Goal: Use online tool/utility: Utilize a website feature to perform a specific function

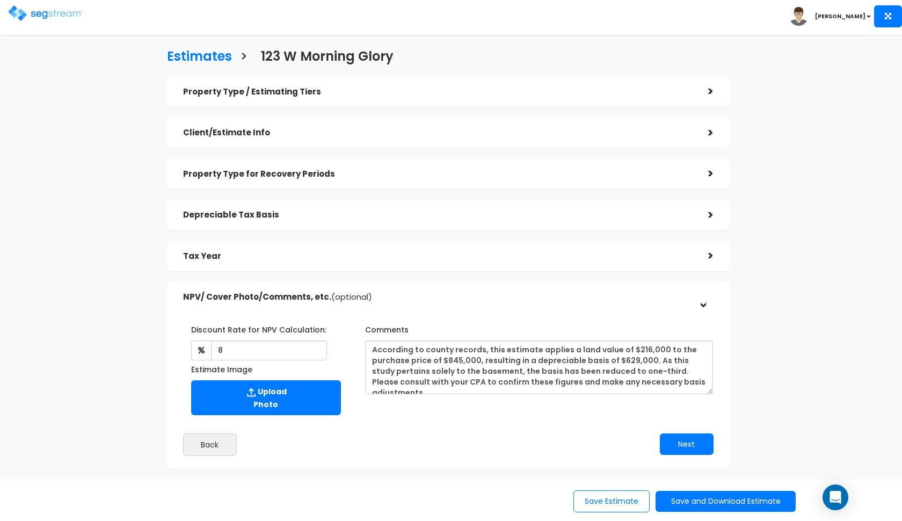
click at [21, 9] on img at bounding box center [45, 13] width 75 height 16
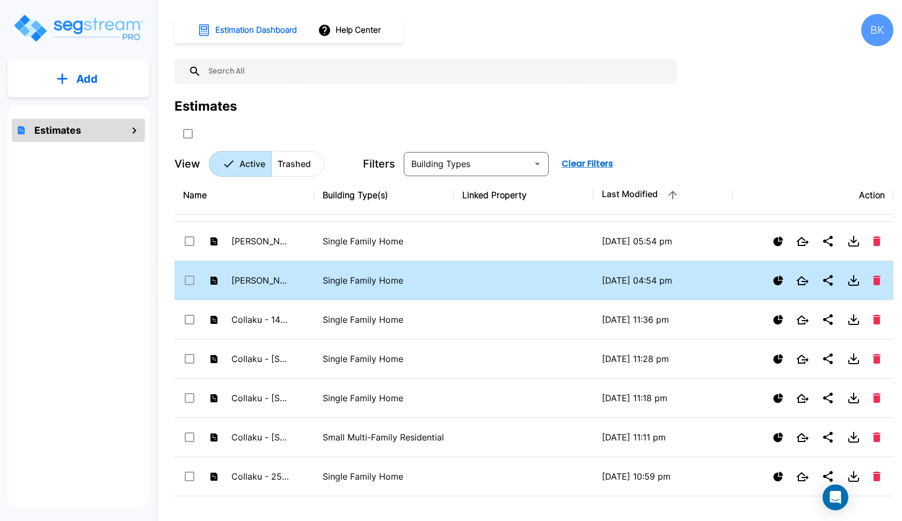
scroll to position [502, 0]
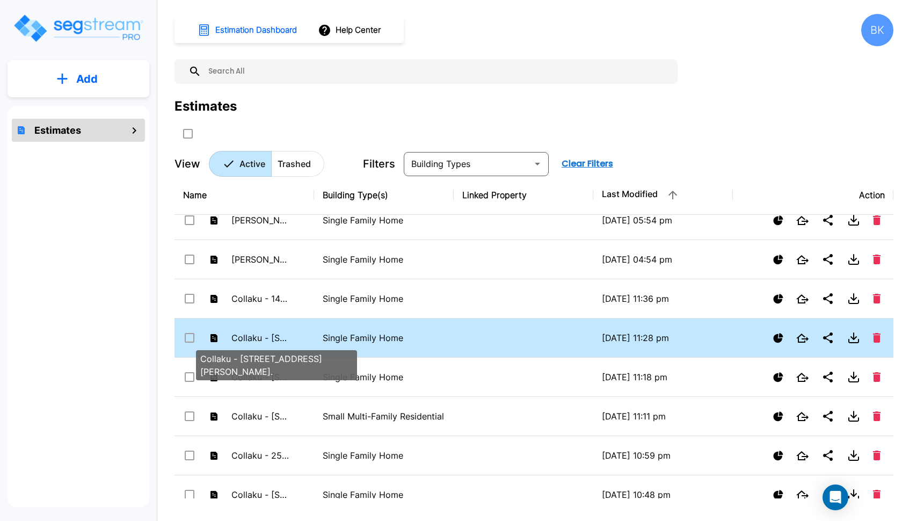
click at [259, 342] on p "Collaku - [STREET_ADDRESS][PERSON_NAME]." at bounding box center [261, 337] width 59 height 13
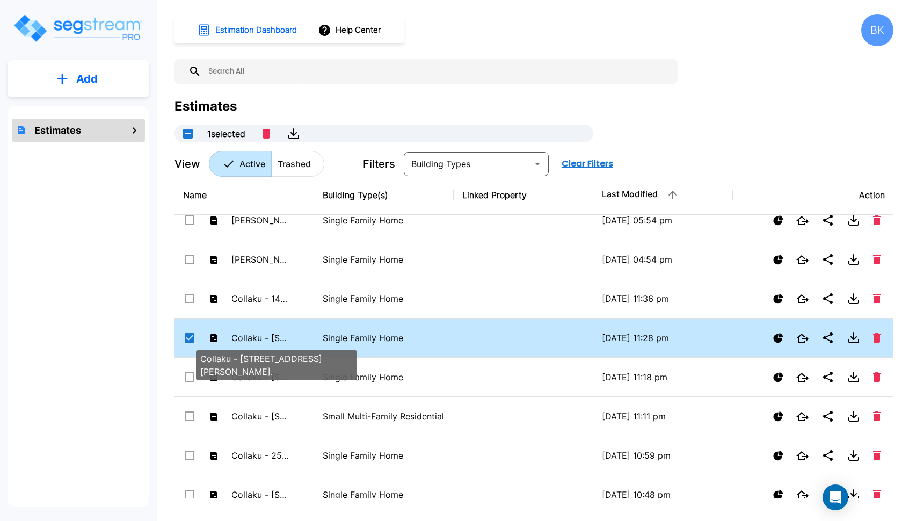
click at [259, 342] on p "Collaku - [STREET_ADDRESS][PERSON_NAME]." at bounding box center [261, 337] width 59 height 13
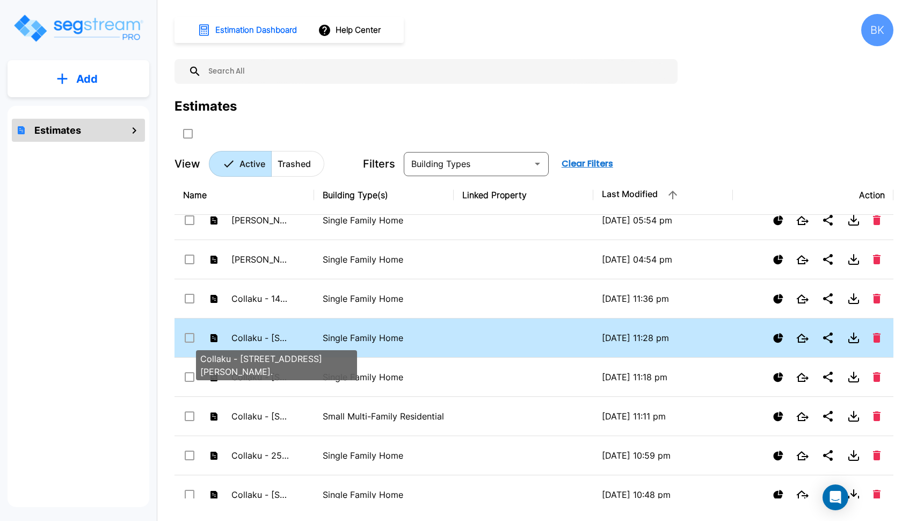
checkbox input "false"
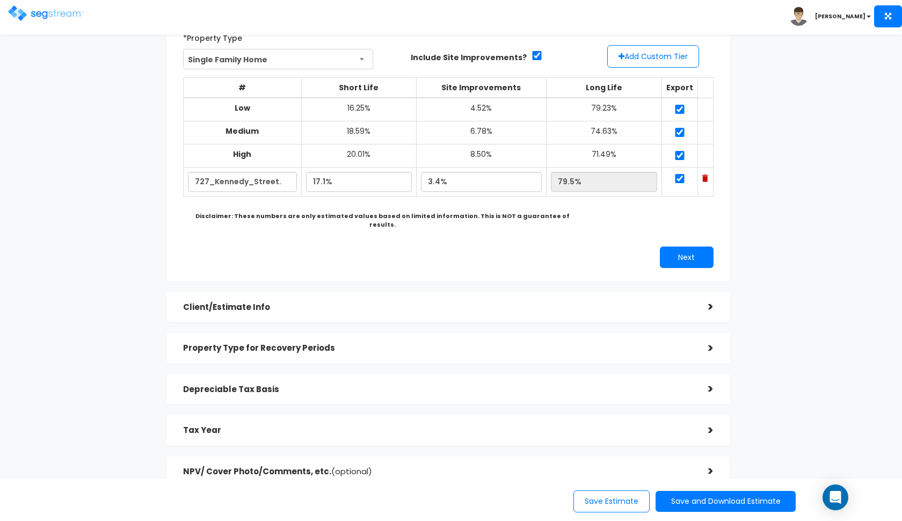
scroll to position [85, 0]
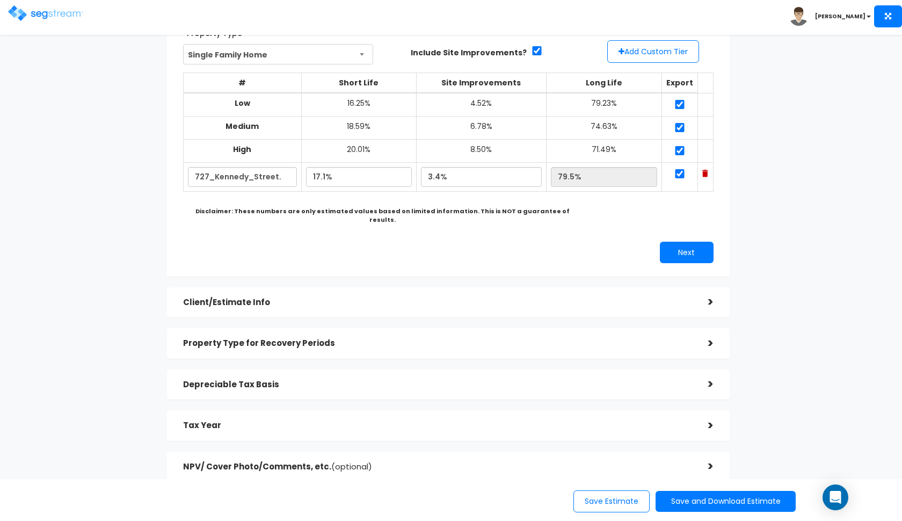
click at [424, 380] on h5 "Depreciable Tax Basis" at bounding box center [437, 384] width 509 height 9
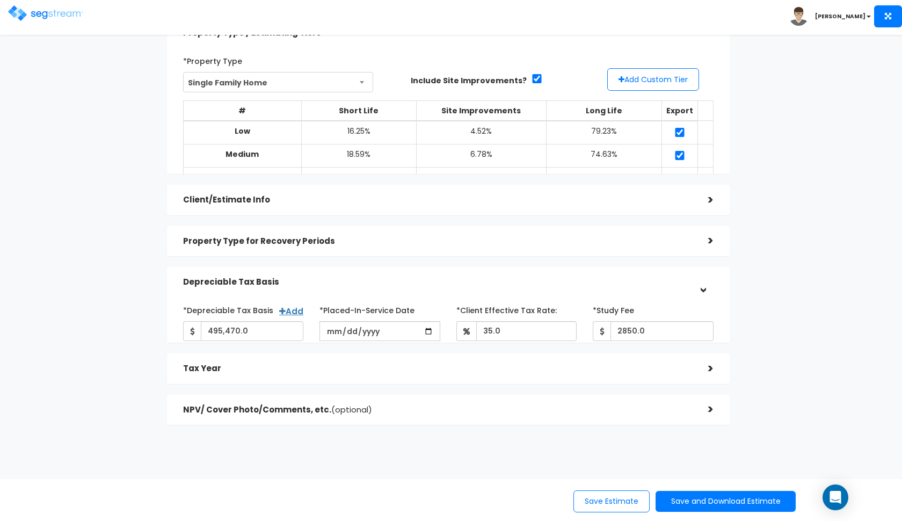
scroll to position [0, 0]
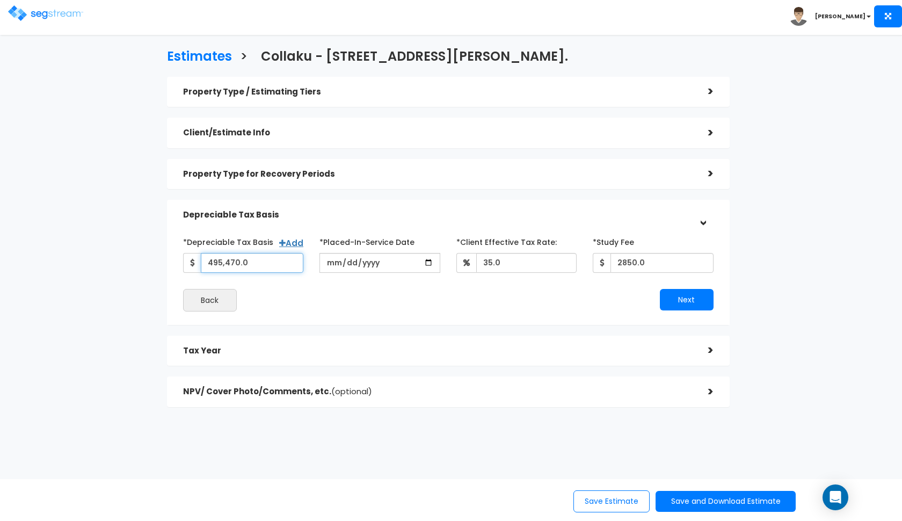
click at [238, 257] on input "495,470.0" at bounding box center [252, 263] width 103 height 20
drag, startPoint x: 246, startPoint y: 260, endPoint x: 163, endPoint y: 260, distance: 82.7
click at [163, 260] on div "Property Type / Estimating Tiers > *Property Type Single Family Home Assisted/S…" at bounding box center [448, 247] width 579 height 352
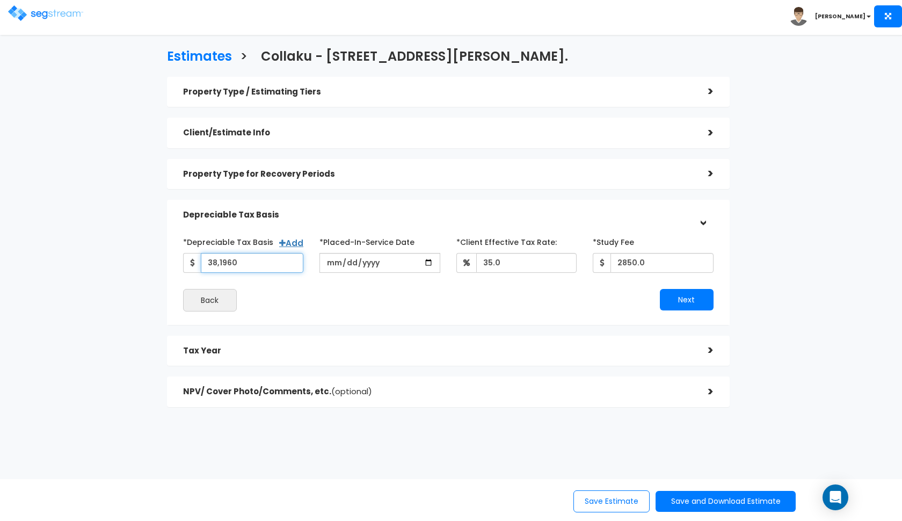
type input "381,960"
click at [328, 264] on input "2020-04-01" at bounding box center [380, 263] width 121 height 20
type input "2020-02-07"
type input "2020-02-27"
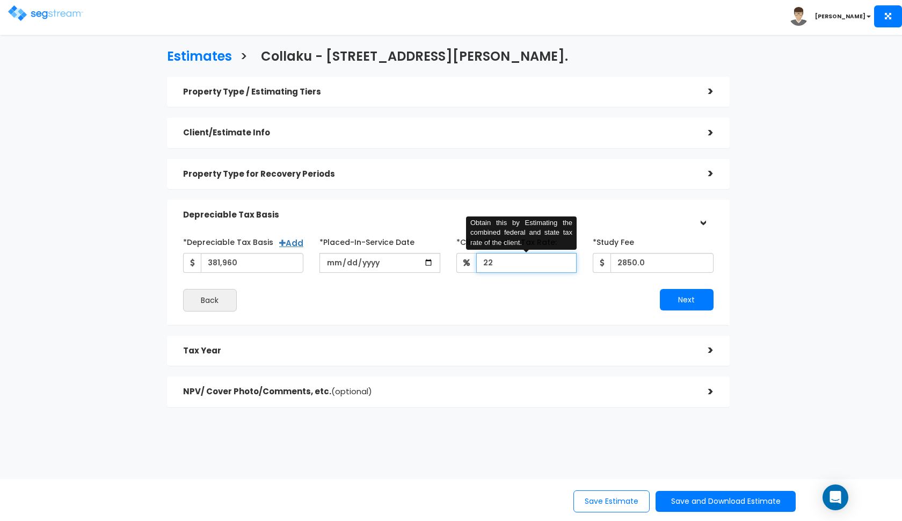
type input "22"
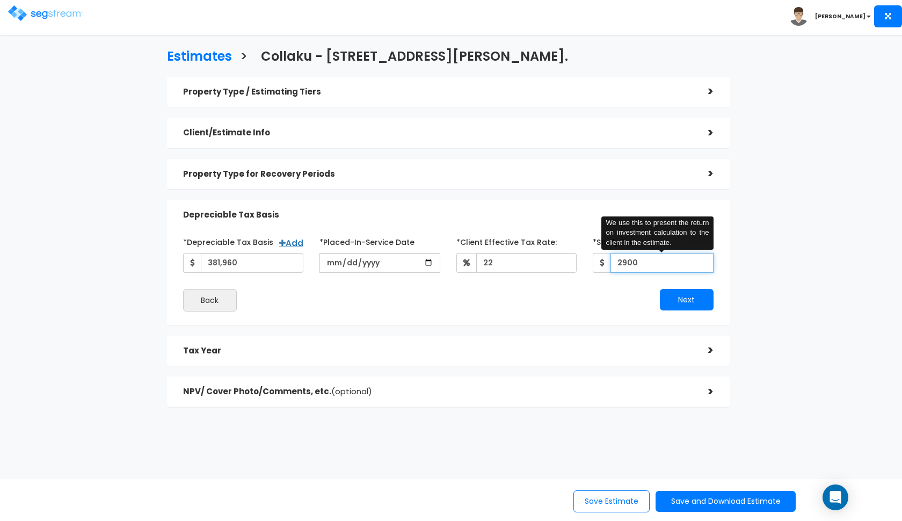
type input "2,900"
click at [357, 346] on h5 "Tax Year" at bounding box center [437, 350] width 509 height 9
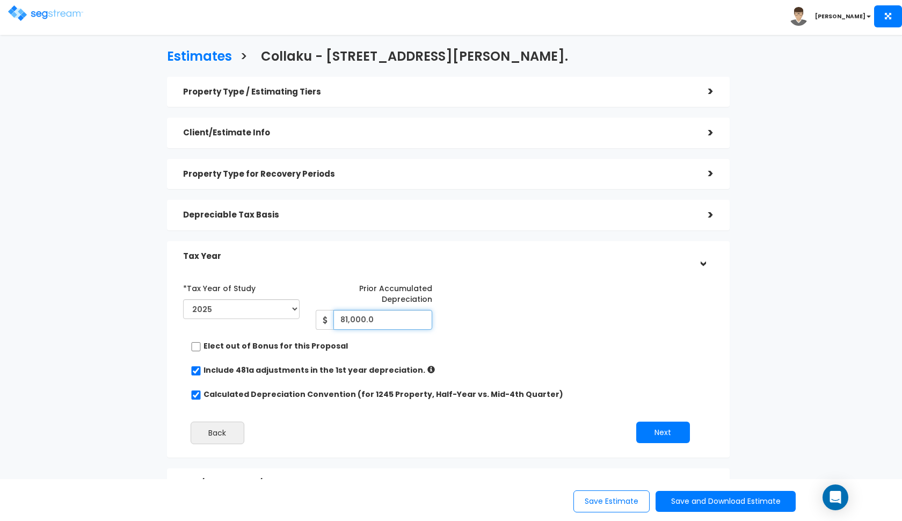
click at [370, 319] on input "81,000.0" at bounding box center [383, 320] width 99 height 20
type input "8"
type input "67,710"
click at [556, 314] on div "*Tax Year of Study 2020 2021 2022 2023 2024 2025 2026 Prior Accumulated Depreci…" at bounding box center [440, 304] width 531 height 50
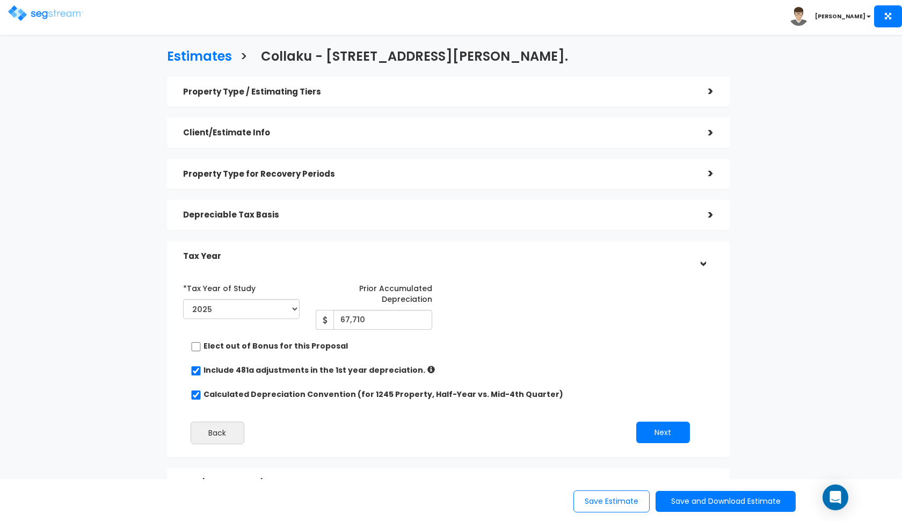
click at [490, 222] on div "Depreciable Tax Basis" at bounding box center [437, 215] width 509 height 20
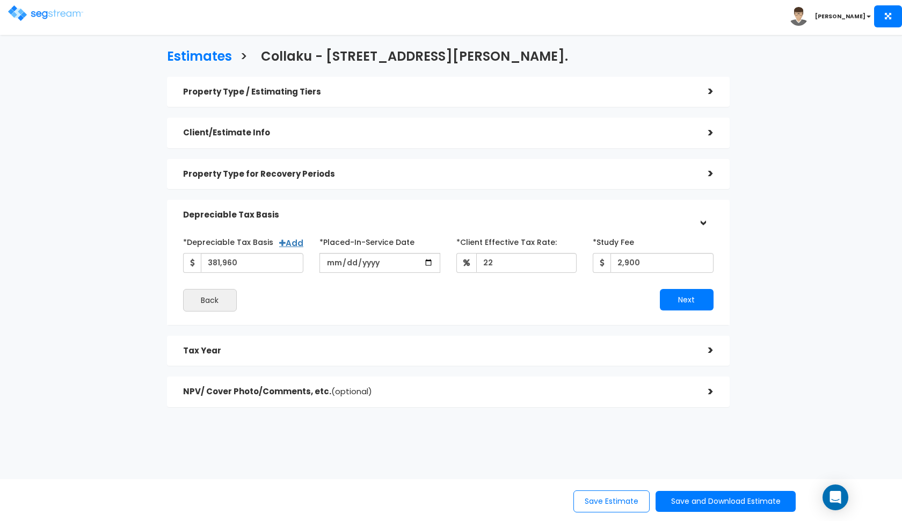
click at [480, 177] on h5 "Property Type for Recovery Periods" at bounding box center [437, 174] width 509 height 9
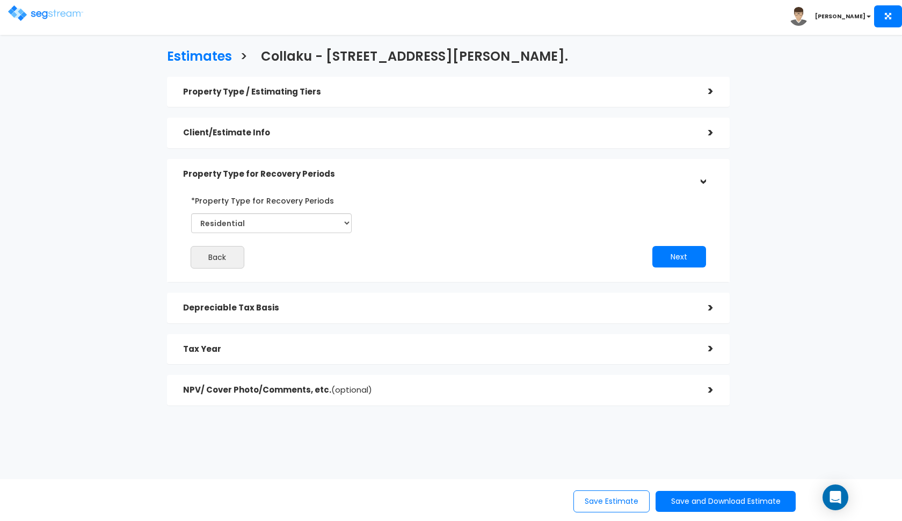
click at [479, 131] on h5 "Client/Estimate Info" at bounding box center [437, 132] width 509 height 9
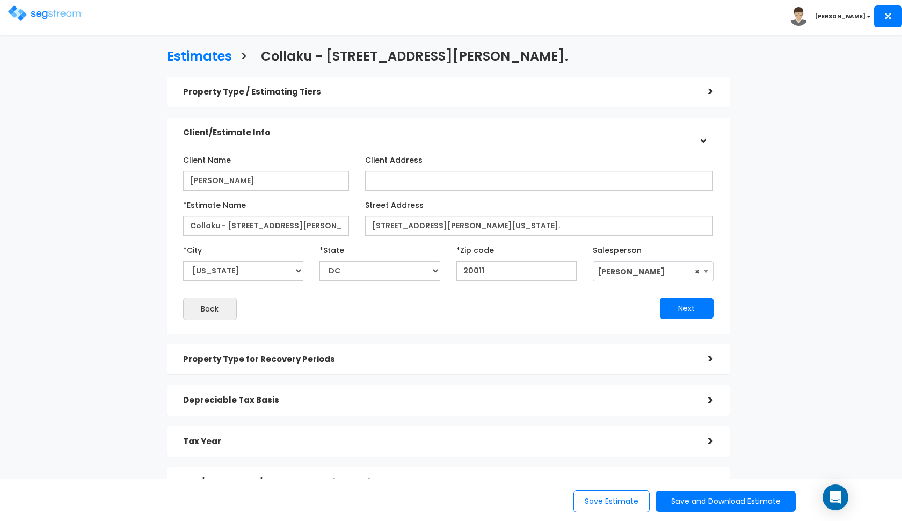
click at [435, 92] on h5 "Property Type / Estimating Tiers" at bounding box center [437, 92] width 509 height 9
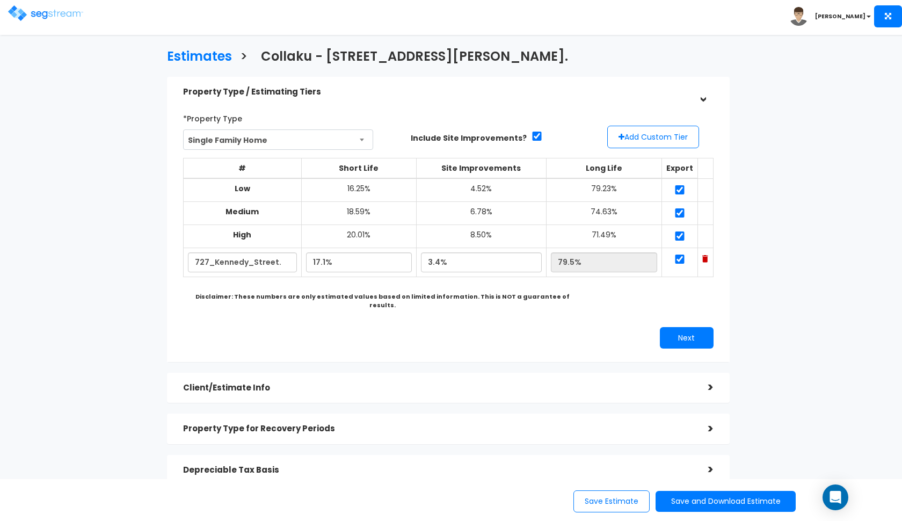
click at [435, 92] on h5 "Property Type / Estimating Tiers" at bounding box center [437, 92] width 509 height 9
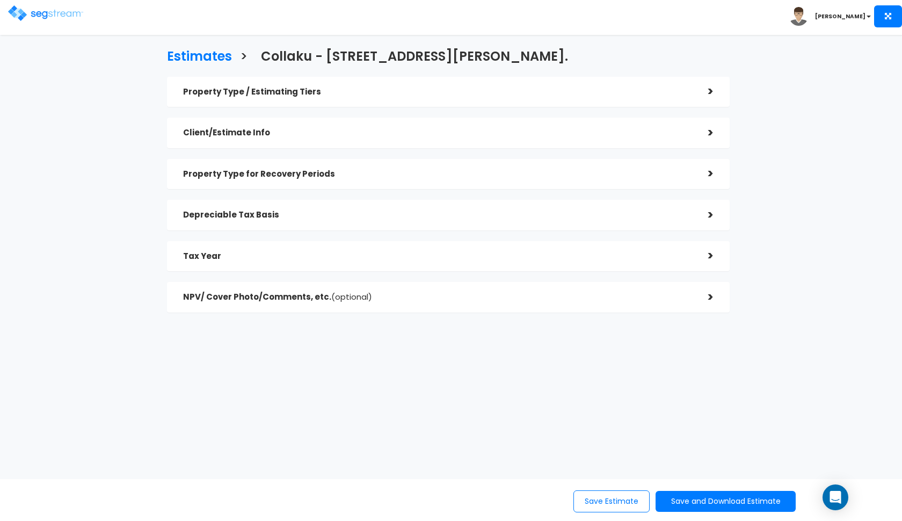
click at [406, 252] on h5 "Tax Year" at bounding box center [437, 256] width 509 height 9
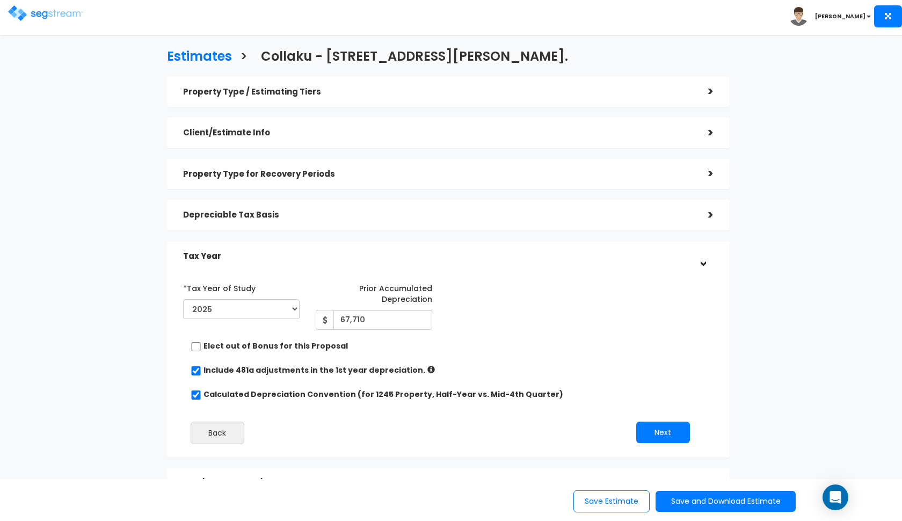
click at [406, 252] on h5 "Tax Year" at bounding box center [437, 256] width 509 height 9
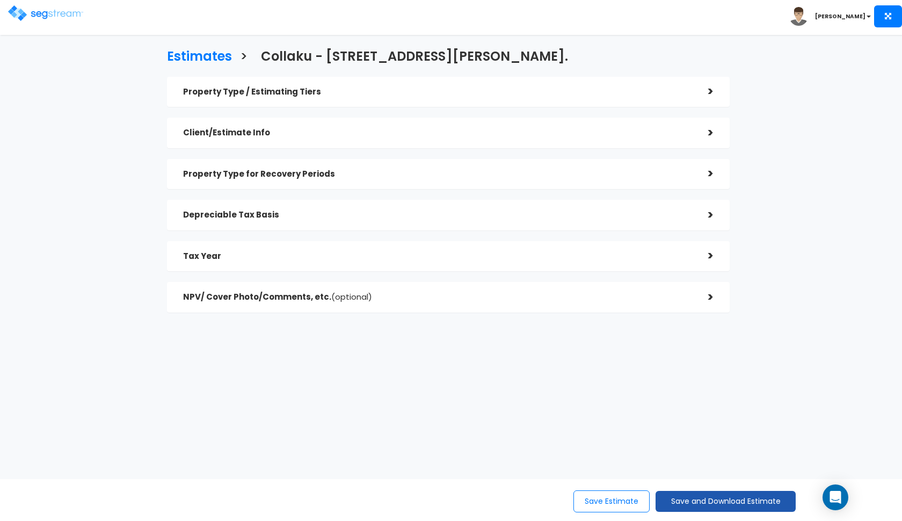
click at [677, 497] on button "Save and Download Estimate" at bounding box center [726, 501] width 140 height 21
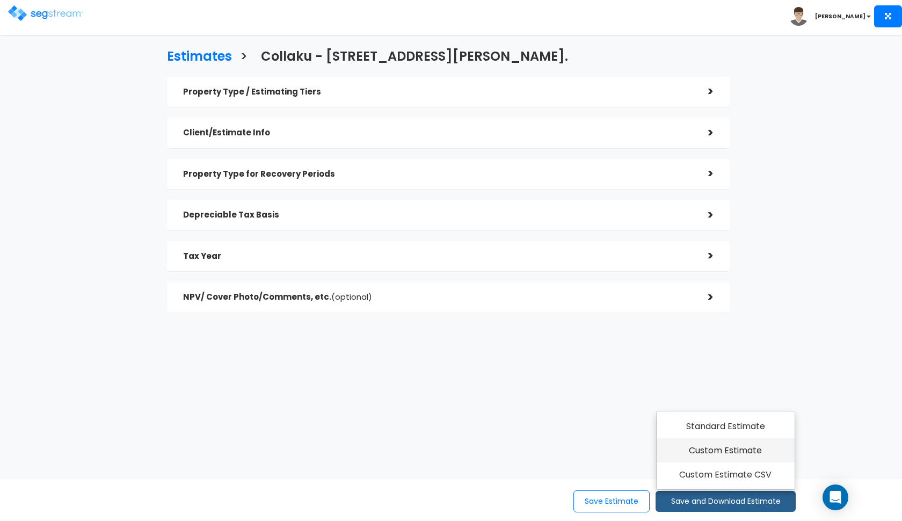
click at [710, 454] on link "Custom Estimate" at bounding box center [726, 450] width 138 height 25
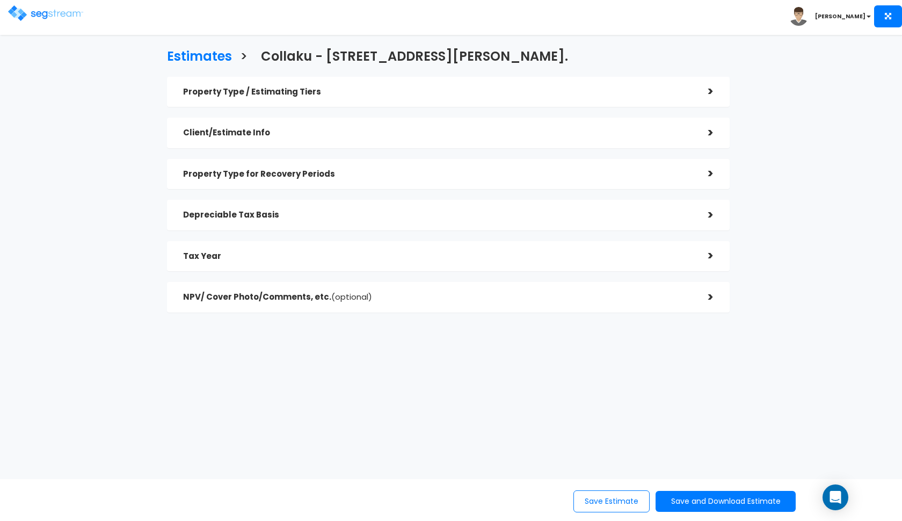
click at [26, 19] on img at bounding box center [45, 13] width 75 height 16
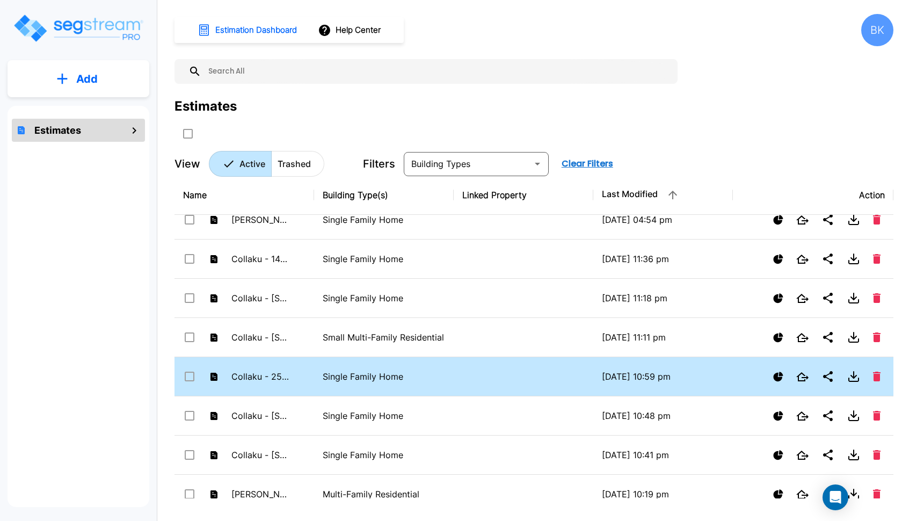
scroll to position [582, 0]
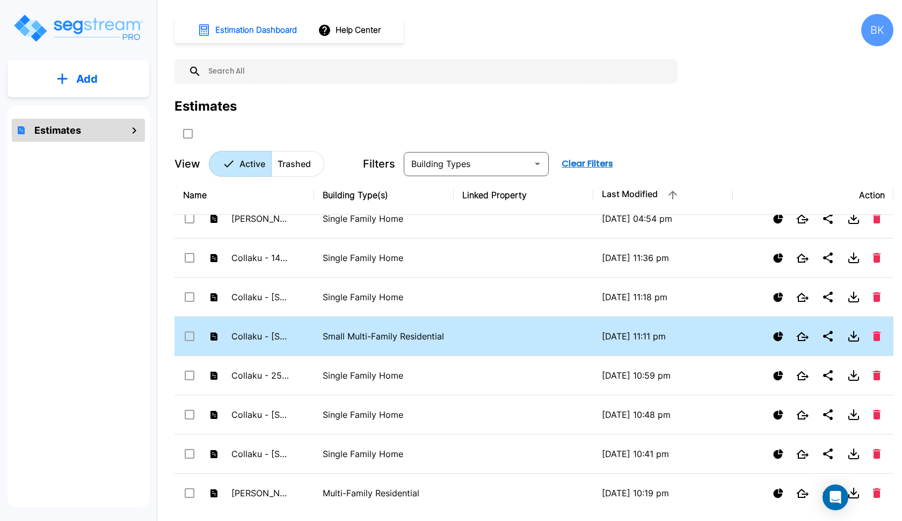
click at [284, 343] on td "Collaku - [STREET_ADDRESS]" at bounding box center [245, 336] width 140 height 39
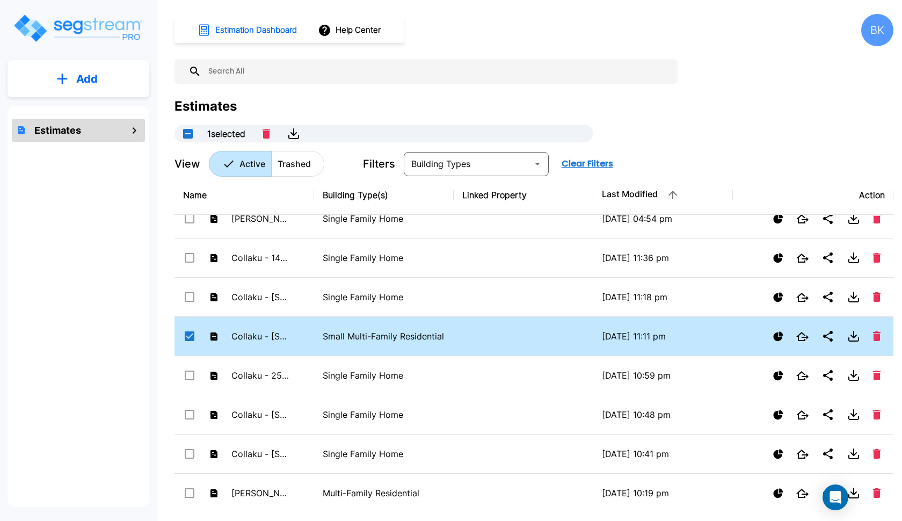
click at [284, 343] on td "Collaku - [STREET_ADDRESS]" at bounding box center [245, 336] width 140 height 39
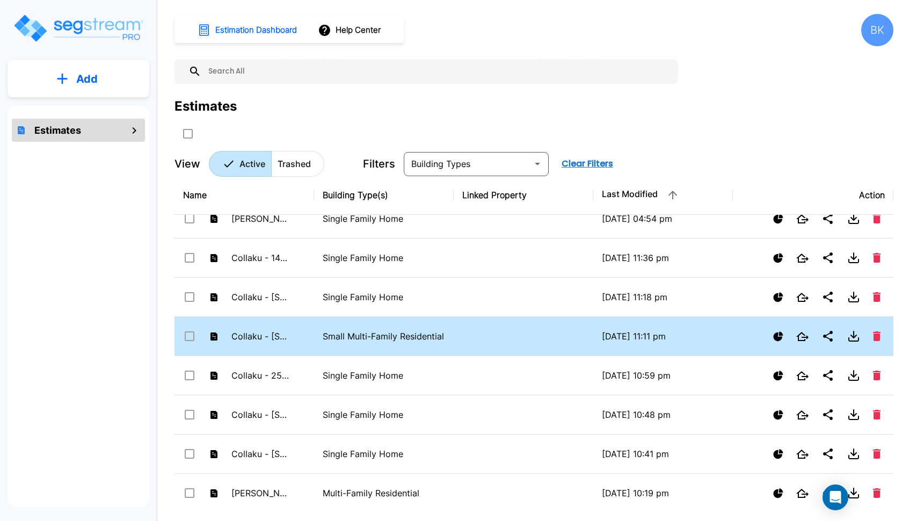
checkbox input "false"
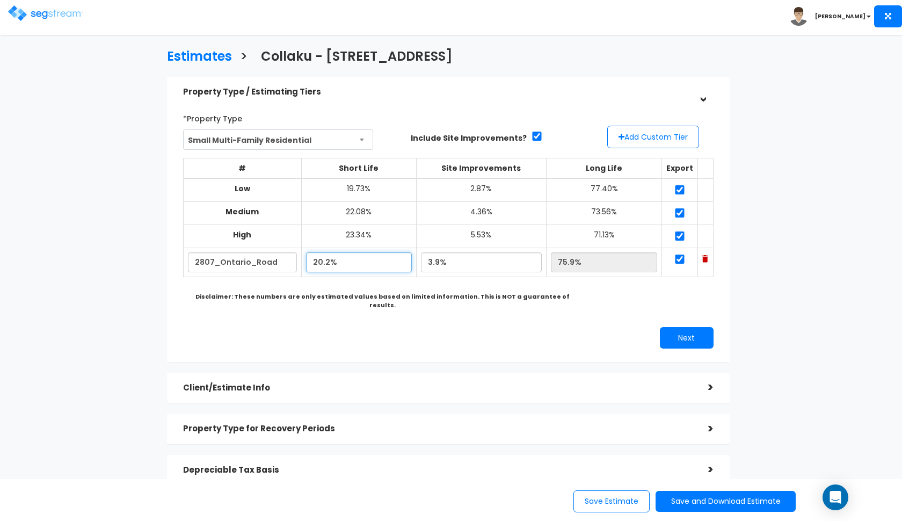
click at [323, 260] on input "20.2%" at bounding box center [359, 262] width 106 height 20
type input "18.20%"
type input "77.90%"
click at [373, 327] on div "Next" at bounding box center [448, 337] width 547 height 21
click at [674, 327] on button "Next" at bounding box center [687, 337] width 54 height 21
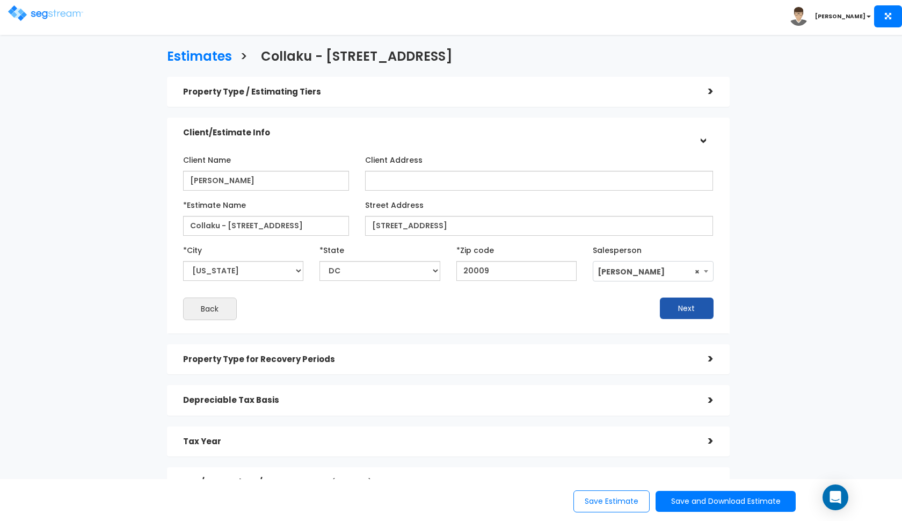
click at [696, 306] on button "Next" at bounding box center [687, 308] width 54 height 21
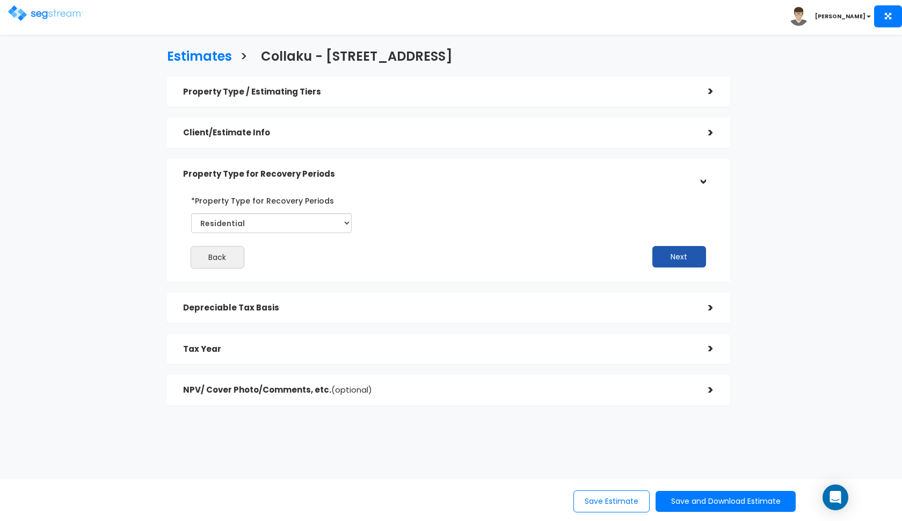
click at [659, 249] on button "Next" at bounding box center [680, 256] width 54 height 21
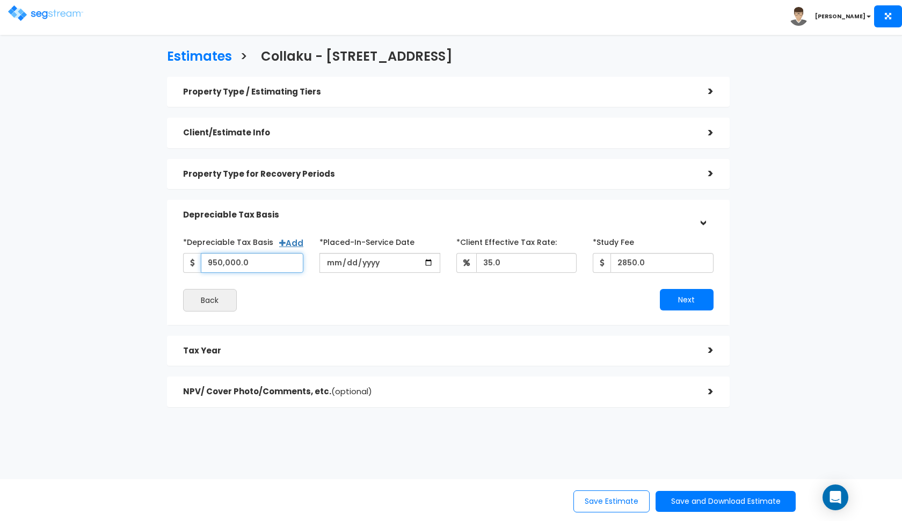
click at [259, 257] on input "950,000.0" at bounding box center [252, 263] width 103 height 20
type input "1,119,404"
click at [332, 266] on input "2016-01-01" at bounding box center [380, 263] width 121 height 20
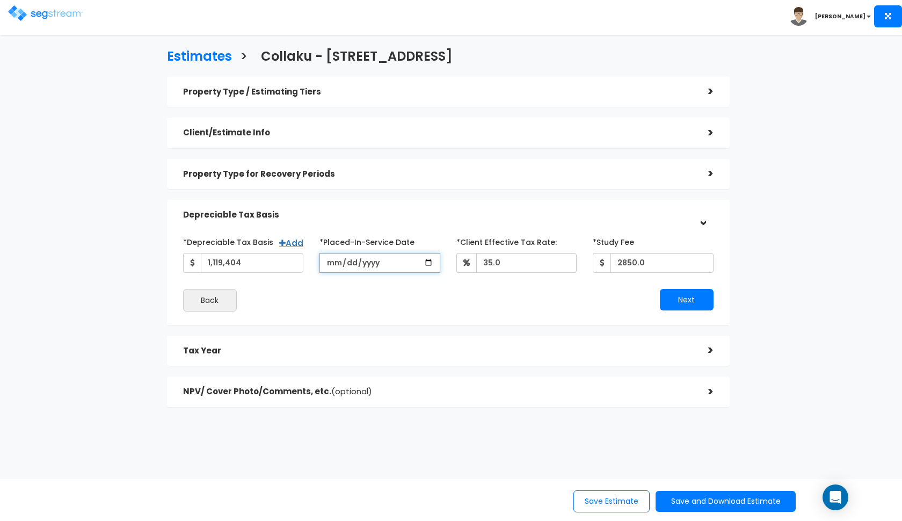
click at [352, 264] on input "2016-11-01" at bounding box center [380, 263] width 121 height 20
click at [348, 265] on input "2016-11-01" at bounding box center [380, 263] width 121 height 20
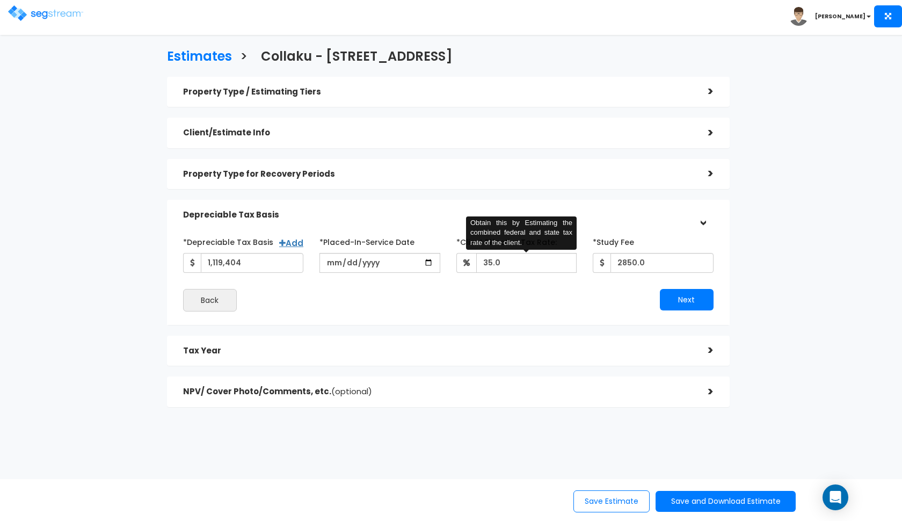
type input "2015-11-10"
click at [505, 263] on input "35.0" at bounding box center [526, 263] width 101 height 20
type input "3"
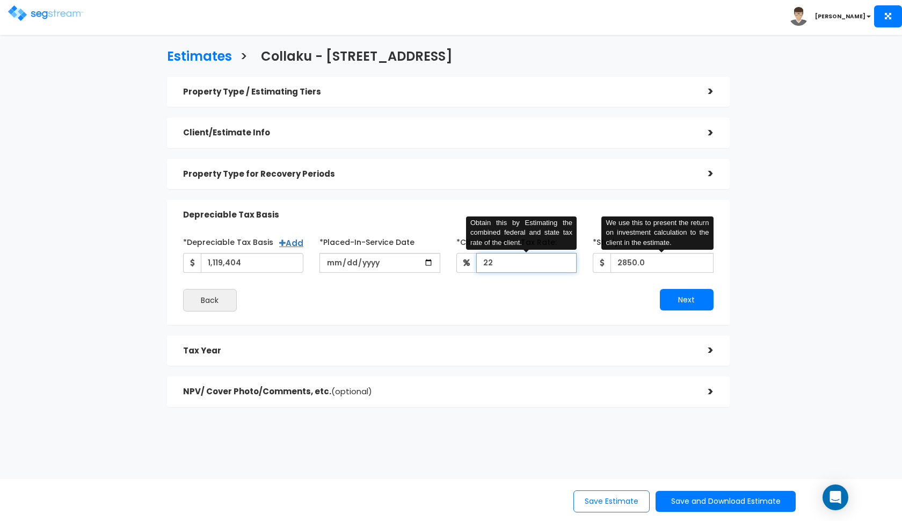
type input "22"
click at [634, 267] on input "2850.0" at bounding box center [662, 263] width 103 height 20
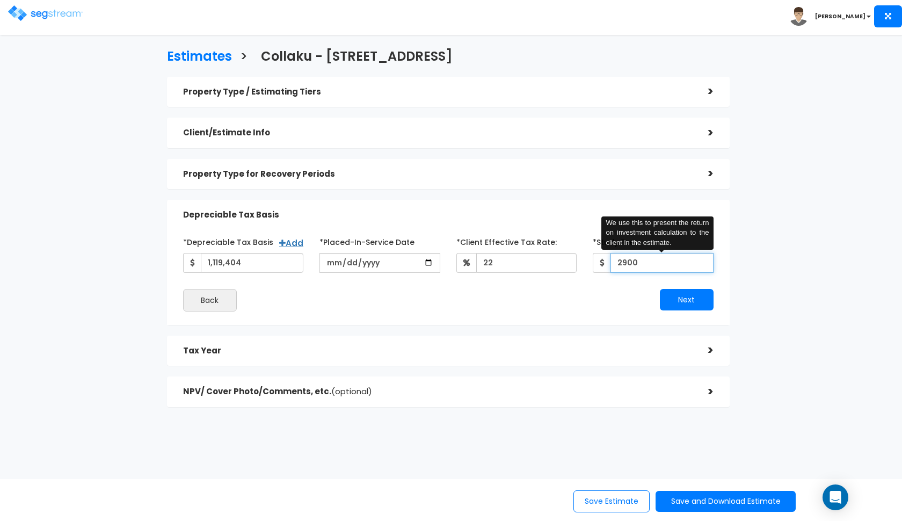
type input "2,900"
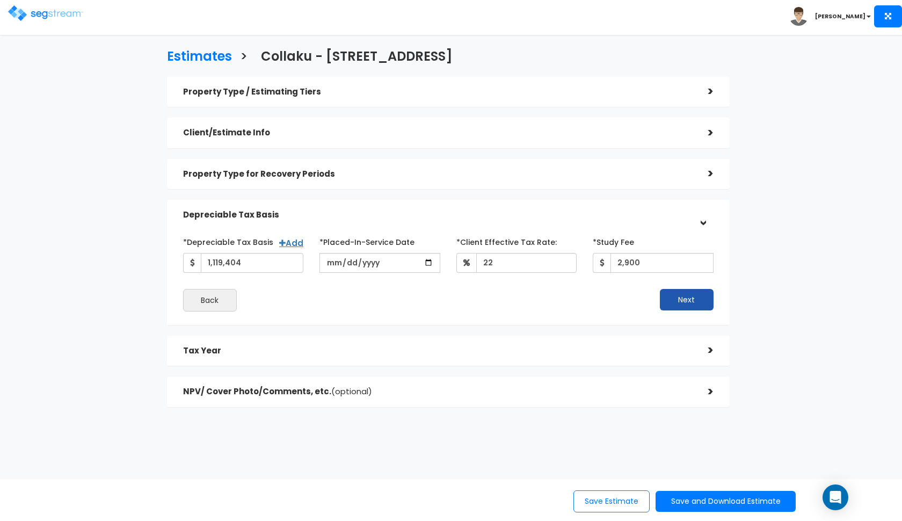
click at [679, 296] on button "Next" at bounding box center [687, 299] width 54 height 21
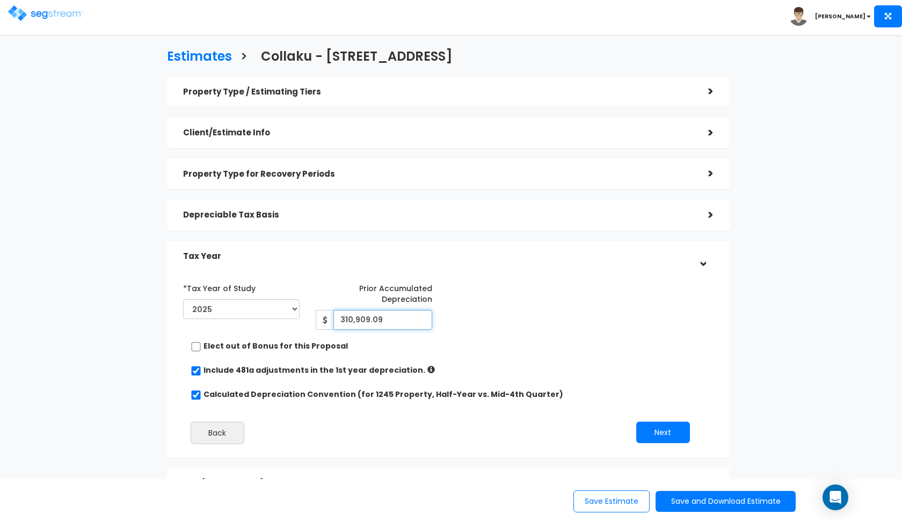
click at [374, 322] on input "310,909.09" at bounding box center [383, 320] width 99 height 20
type input "371,435"
click at [635, 326] on div "*Tax Year of Study 2015 2016 2017 2018 2019 2020 2021 2022 2023 2024 2025 2026 …" at bounding box center [440, 304] width 531 height 50
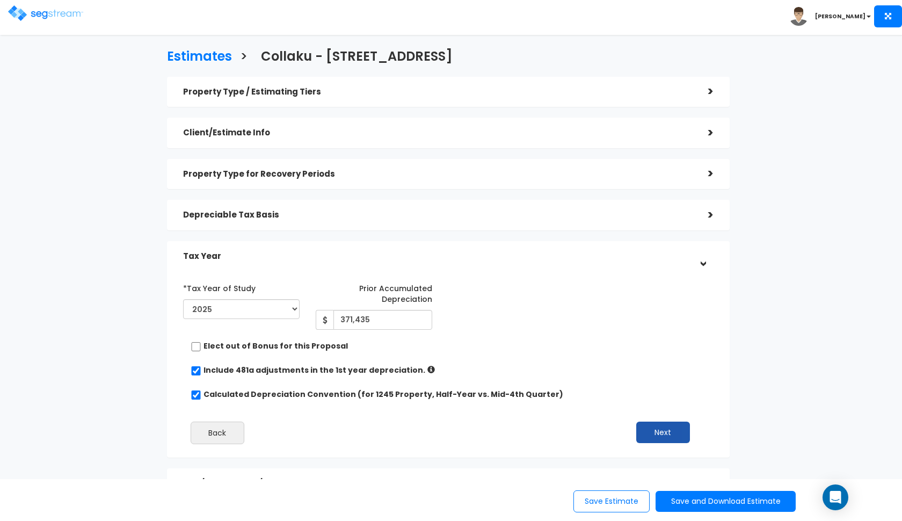
click at [656, 431] on button "Next" at bounding box center [664, 432] width 54 height 21
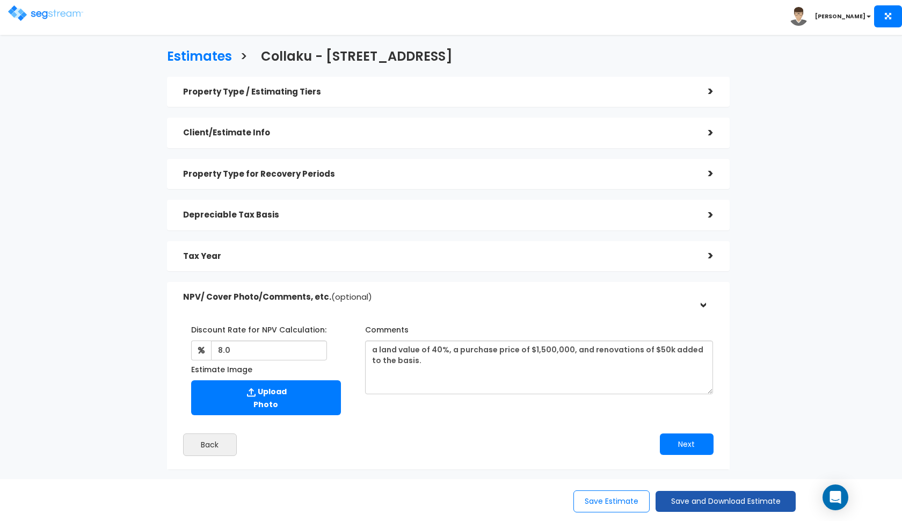
click at [700, 502] on button "Save and Download Estimate" at bounding box center [726, 501] width 140 height 21
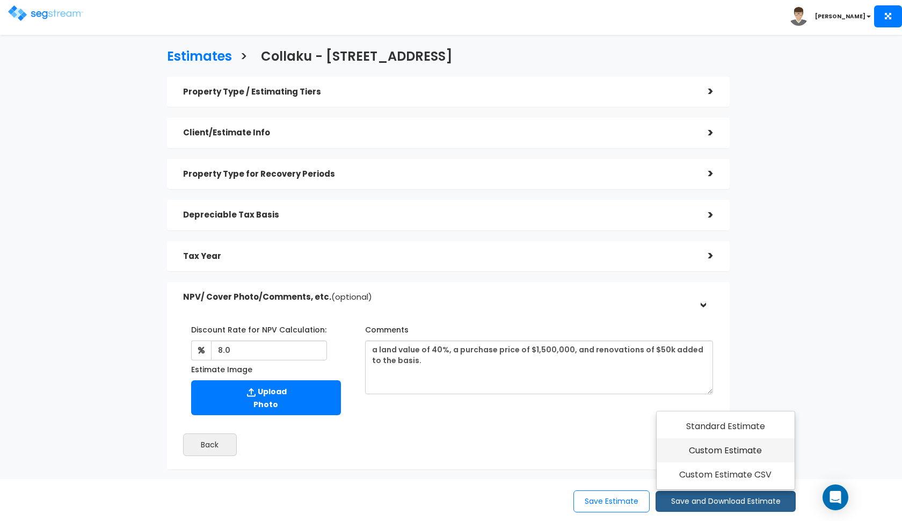
click at [722, 456] on link "Custom Estimate" at bounding box center [726, 450] width 138 height 25
